Goal: Information Seeking & Learning: Learn about a topic

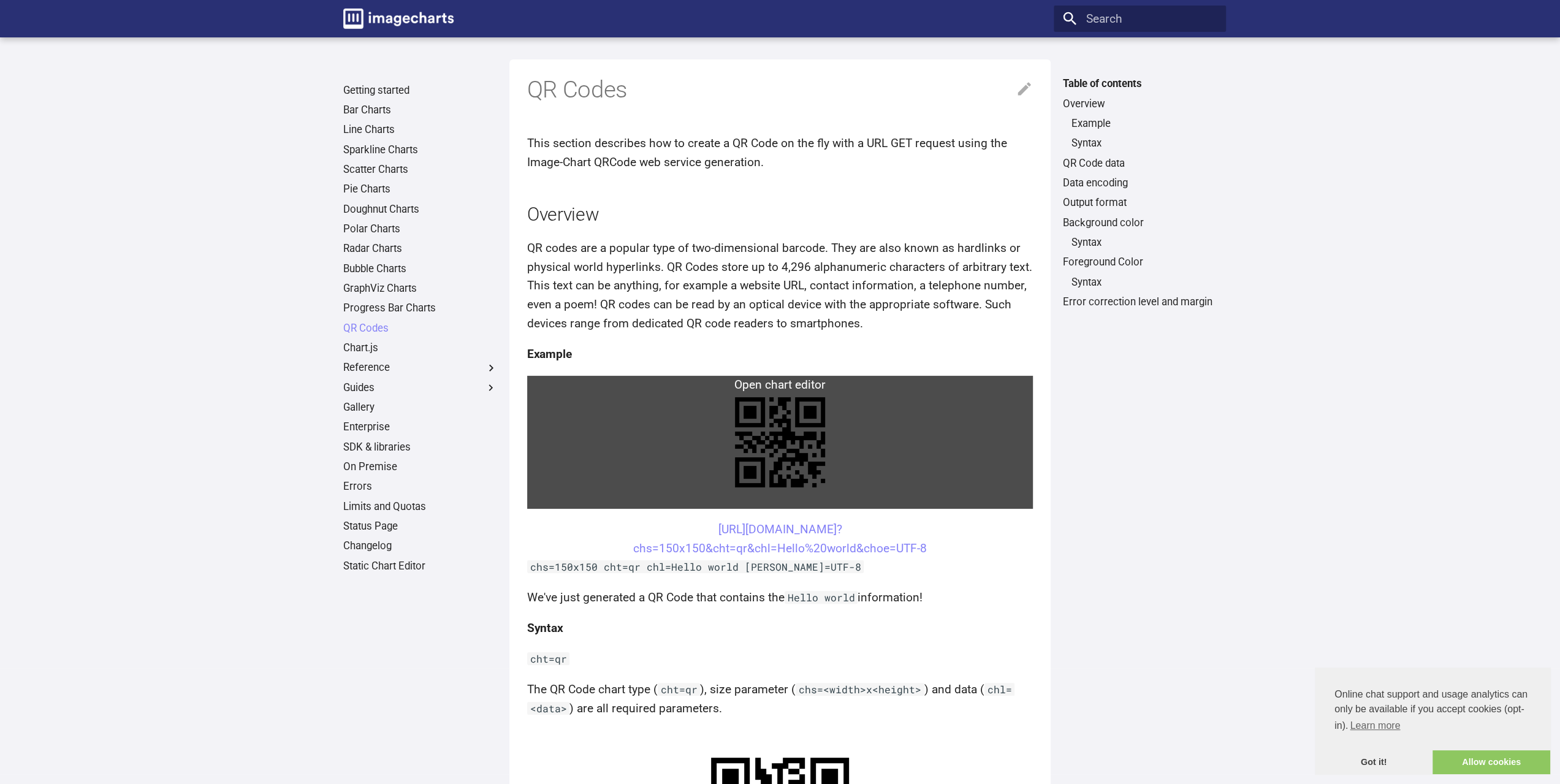
click at [773, 427] on link at bounding box center [780, 442] width 507 height 133
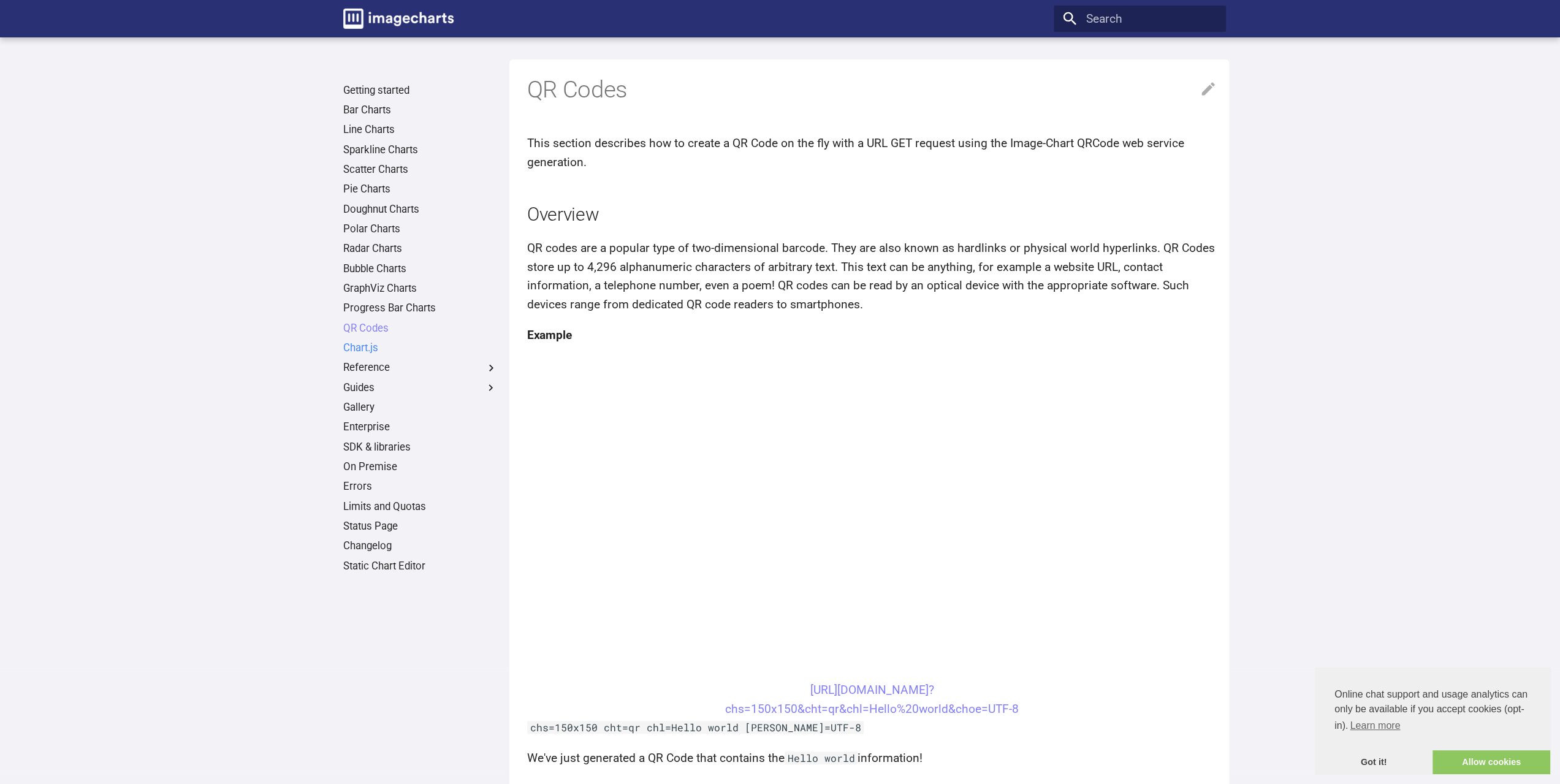
click at [351, 342] on link "Chart.js" at bounding box center [420, 348] width 154 height 14
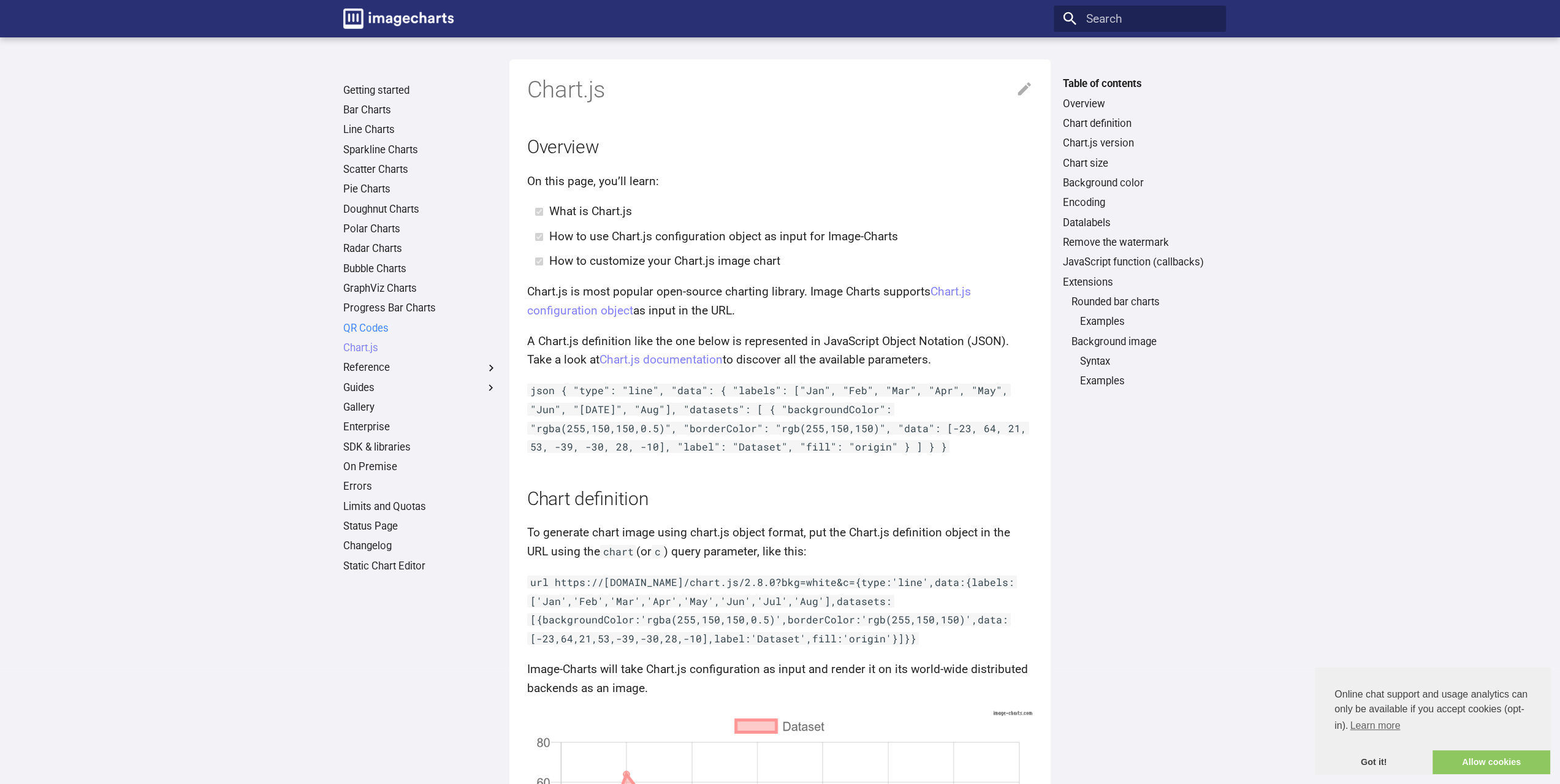
click at [367, 330] on link "QR Codes" at bounding box center [420, 329] width 154 height 14
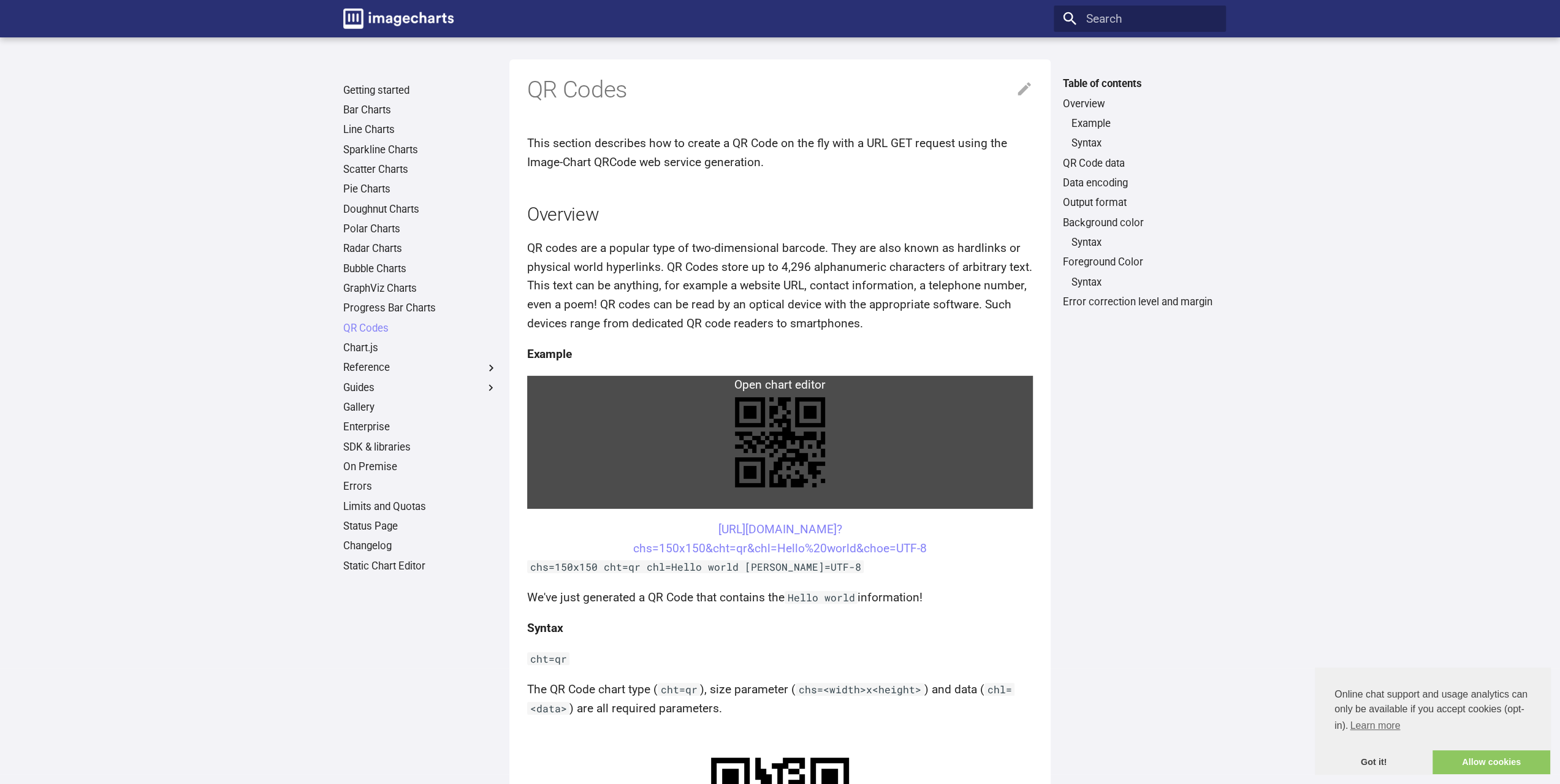
click at [789, 437] on link at bounding box center [780, 442] width 507 height 133
